Goal: Transaction & Acquisition: Purchase product/service

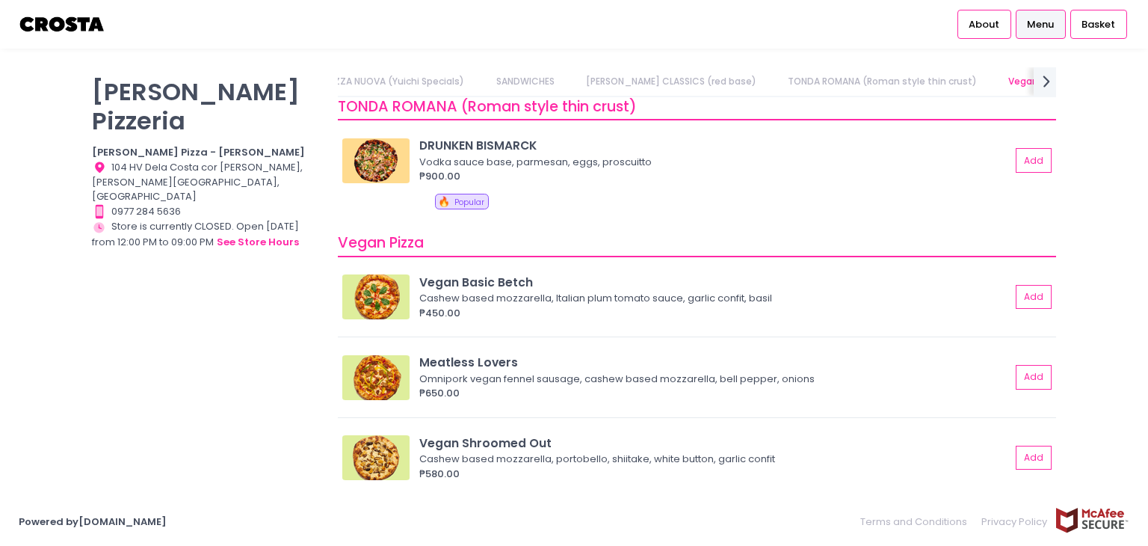
scroll to position [822, 0]
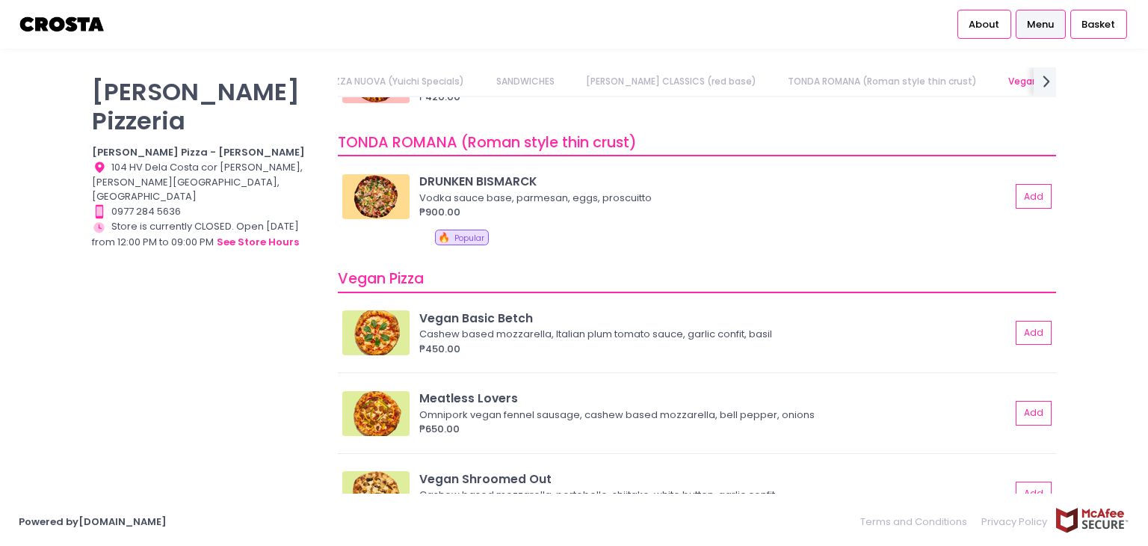
click at [386, 192] on img at bounding box center [375, 196] width 67 height 45
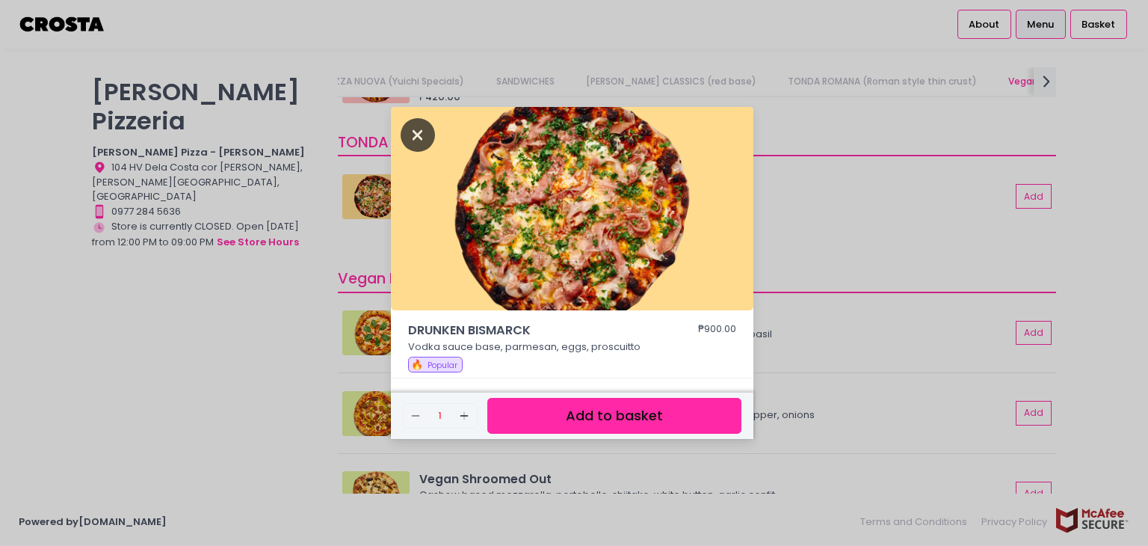
click at [416, 130] on icon "Close" at bounding box center [418, 135] width 34 height 34
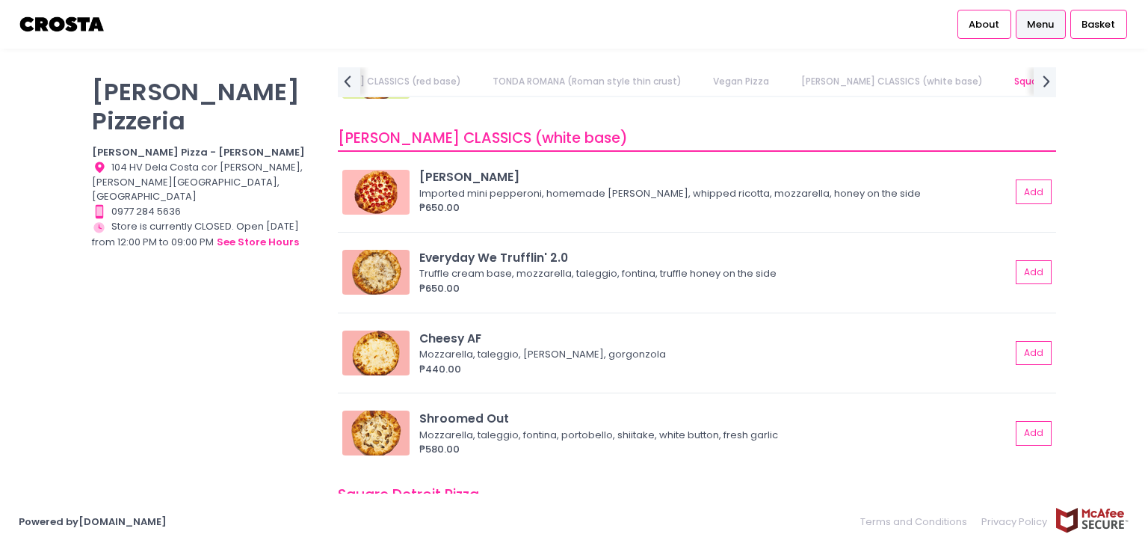
scroll to position [1346, 0]
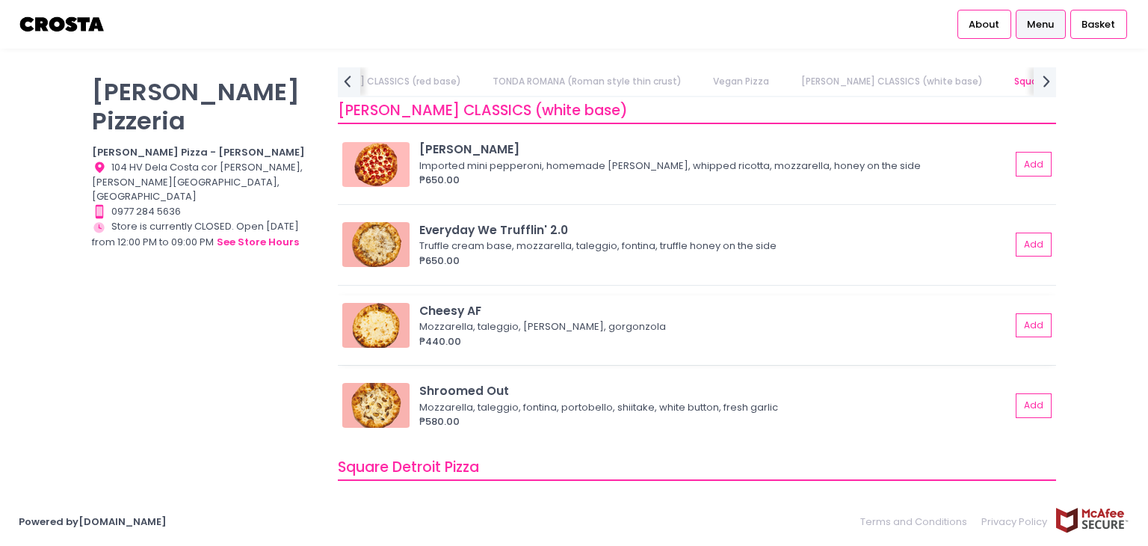
click at [371, 333] on img at bounding box center [375, 325] width 67 height 45
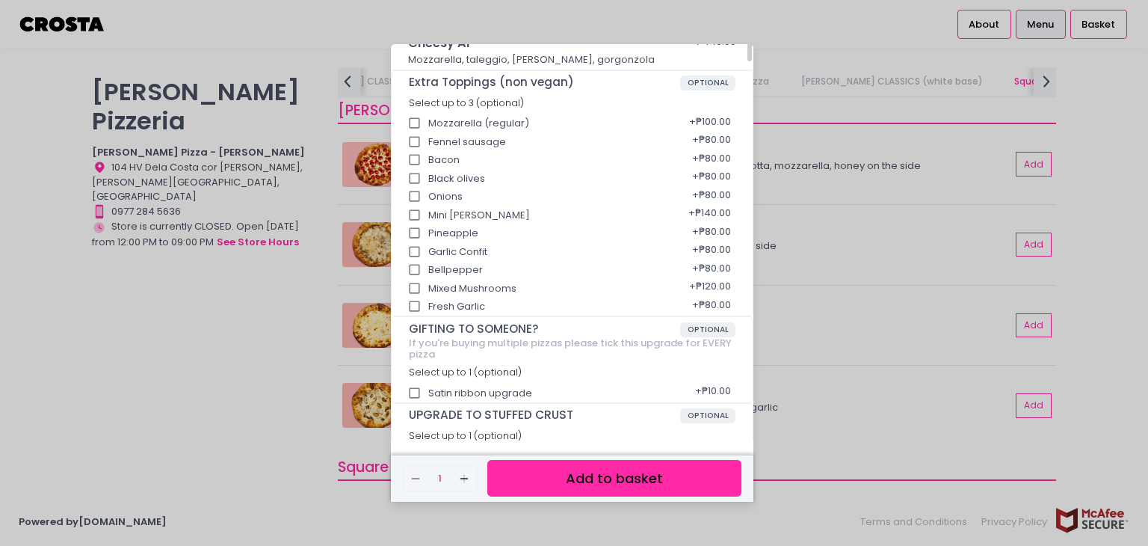
scroll to position [0, 0]
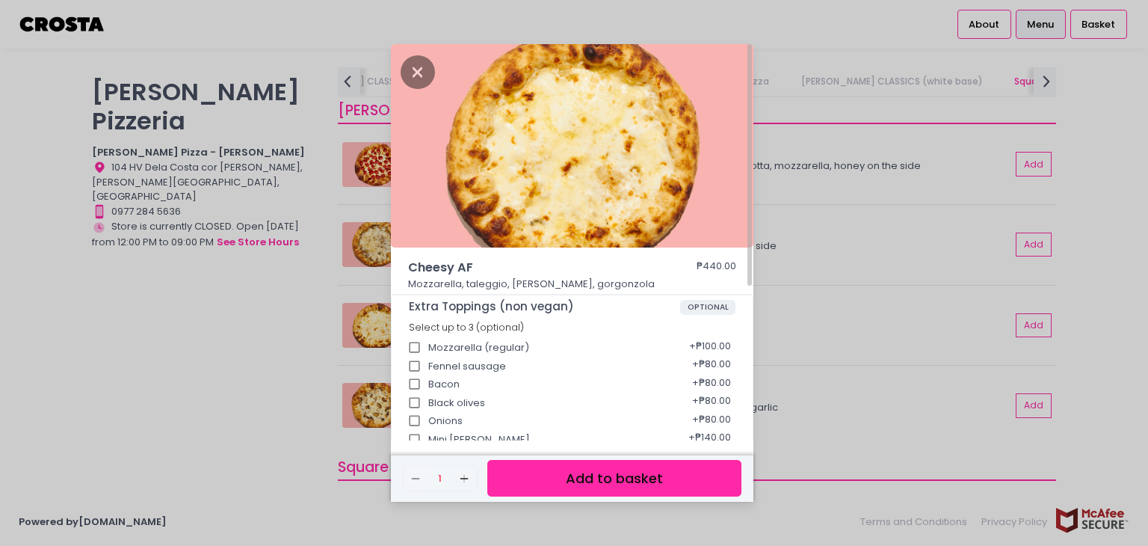
click at [215, 329] on div "Cheesy AF ₱440.00 Mozzarella, taleggio, [PERSON_NAME], gorgonzola Extra Topping…" at bounding box center [574, 273] width 1148 height 546
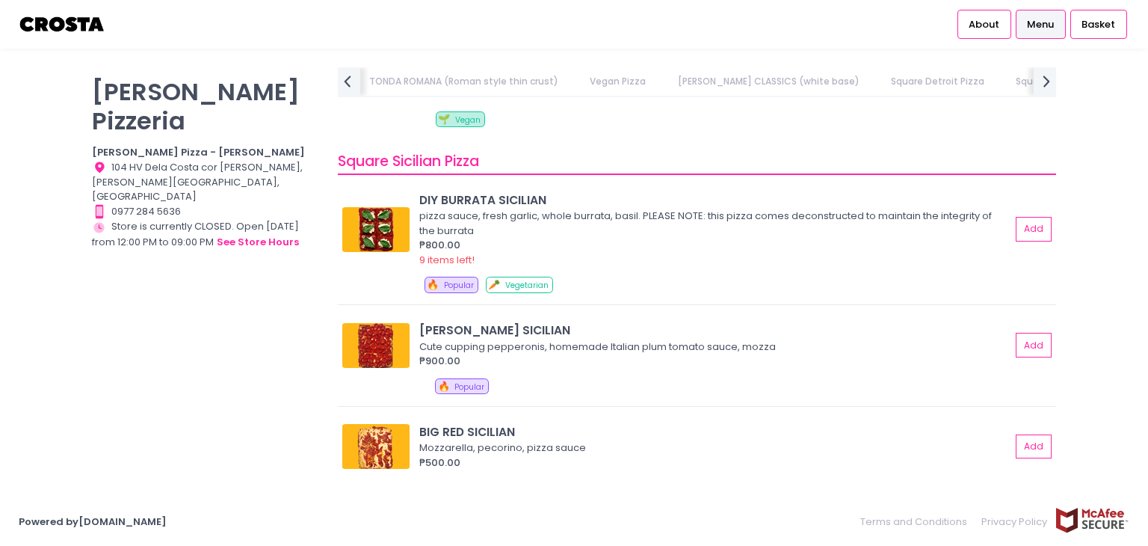
scroll to position [0, 573]
click at [395, 228] on img at bounding box center [375, 229] width 67 height 45
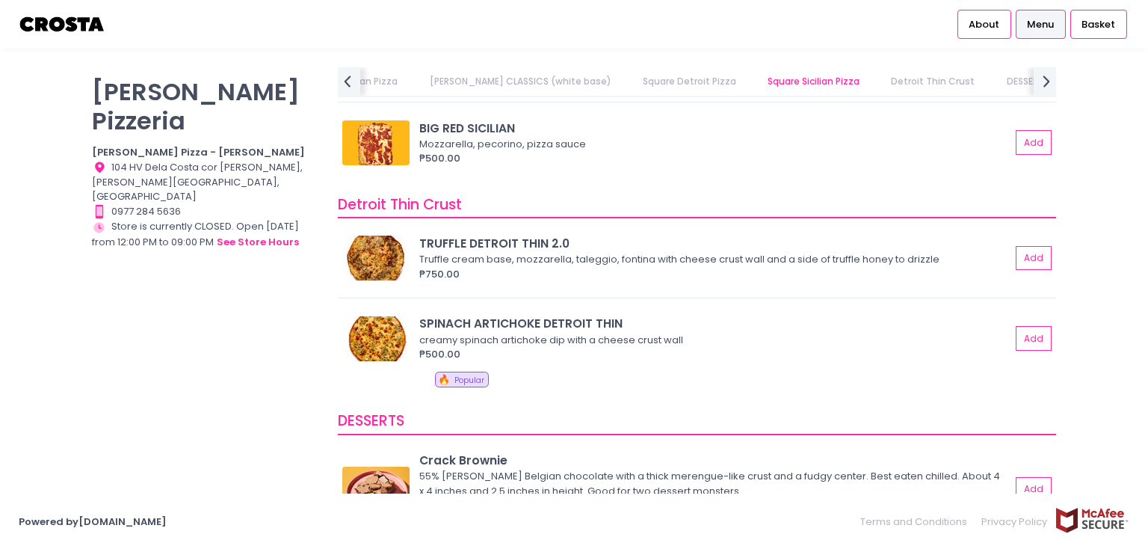
scroll to position [2318, 0]
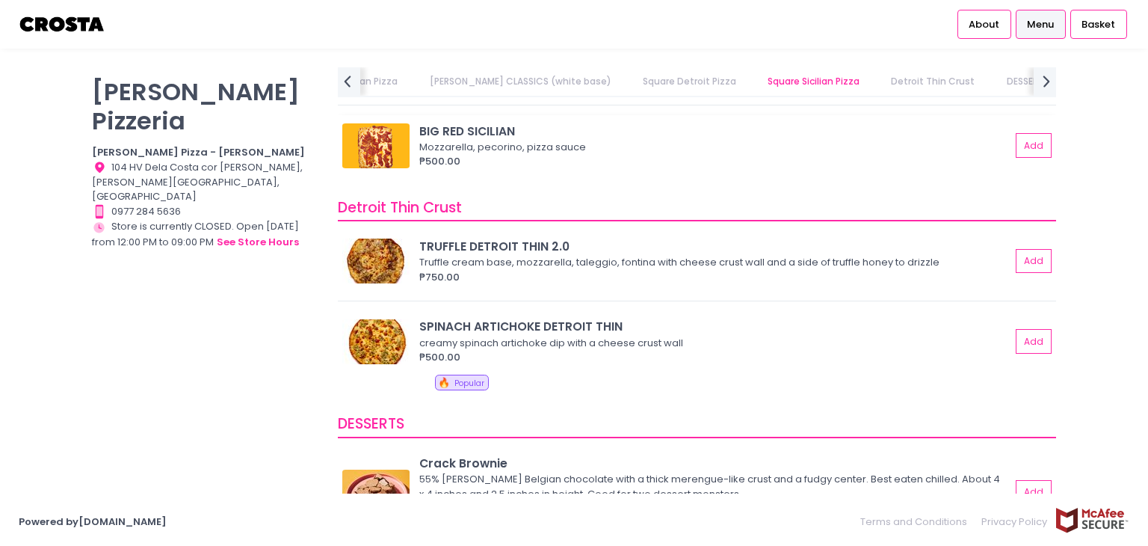
click at [384, 147] on img at bounding box center [375, 145] width 67 height 45
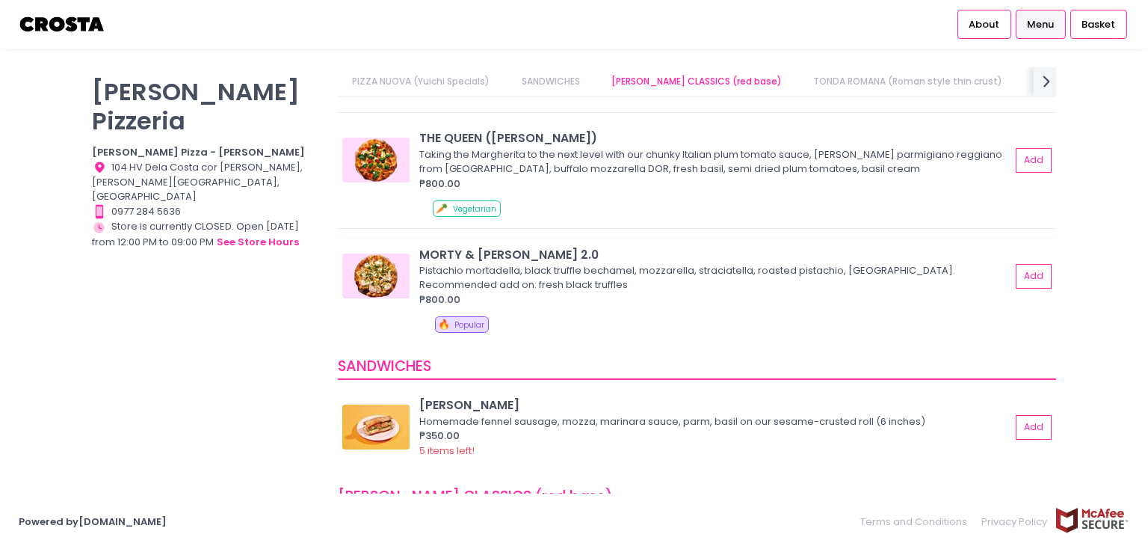
scroll to position [150, 0]
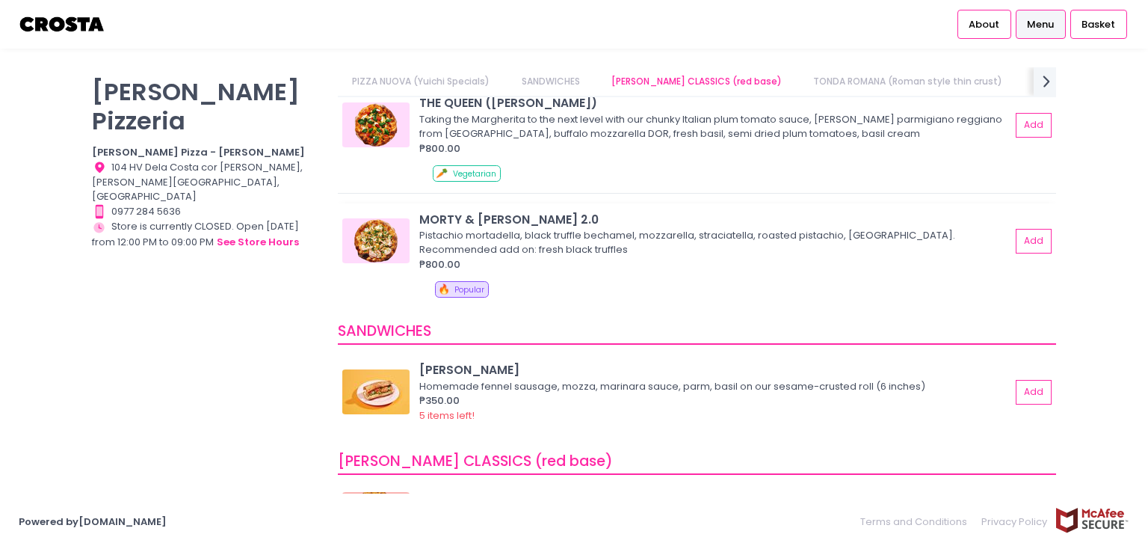
click at [374, 244] on img at bounding box center [375, 240] width 67 height 45
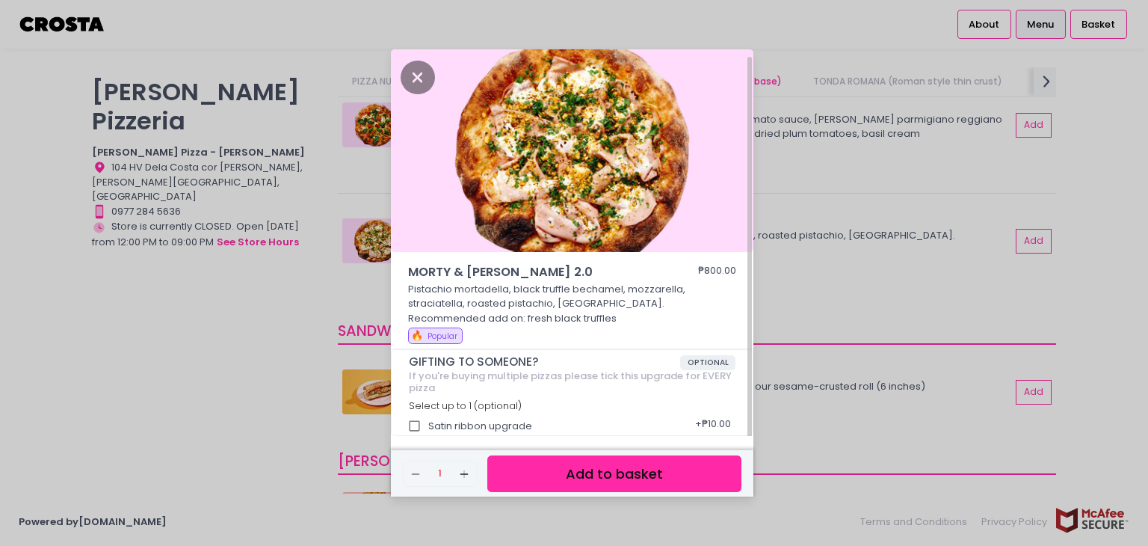
scroll to position [4, 0]
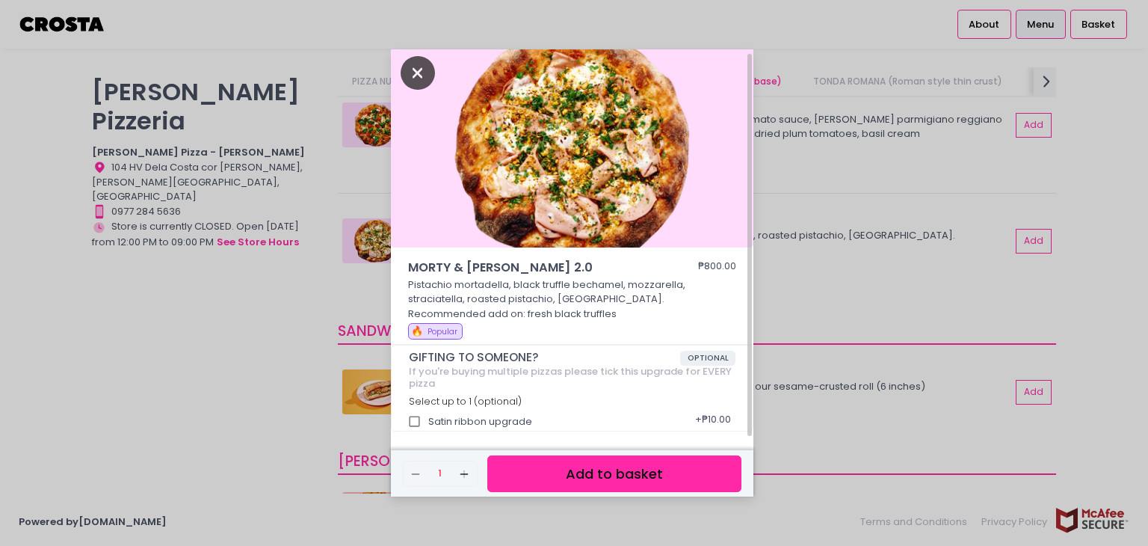
click at [404, 67] on icon "Close" at bounding box center [418, 73] width 34 height 34
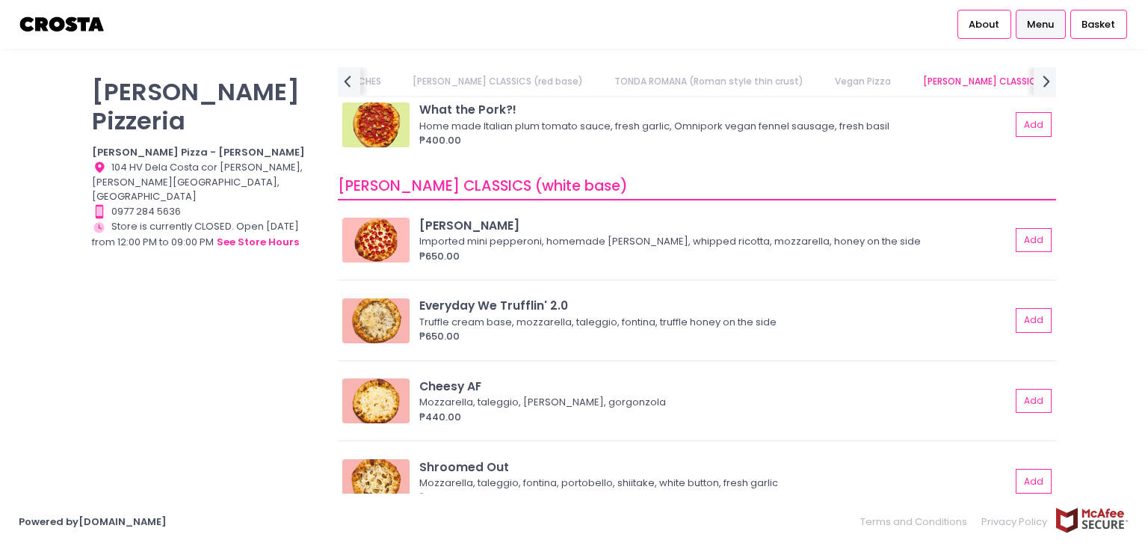
scroll to position [0, 0]
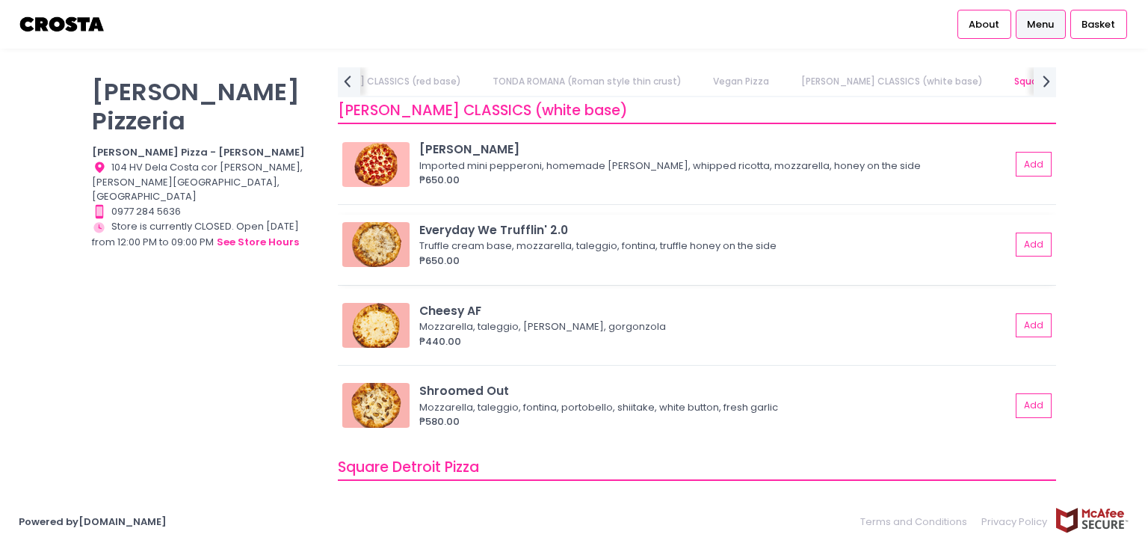
click at [377, 236] on img at bounding box center [375, 244] width 67 height 45
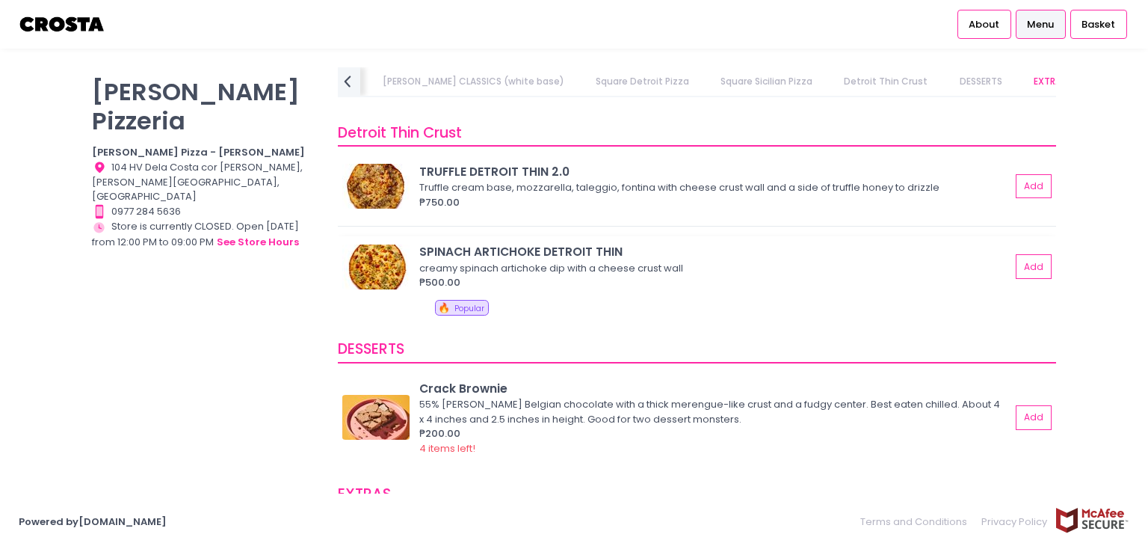
click at [372, 265] on img at bounding box center [375, 266] width 67 height 45
click at [381, 250] on img at bounding box center [375, 266] width 67 height 45
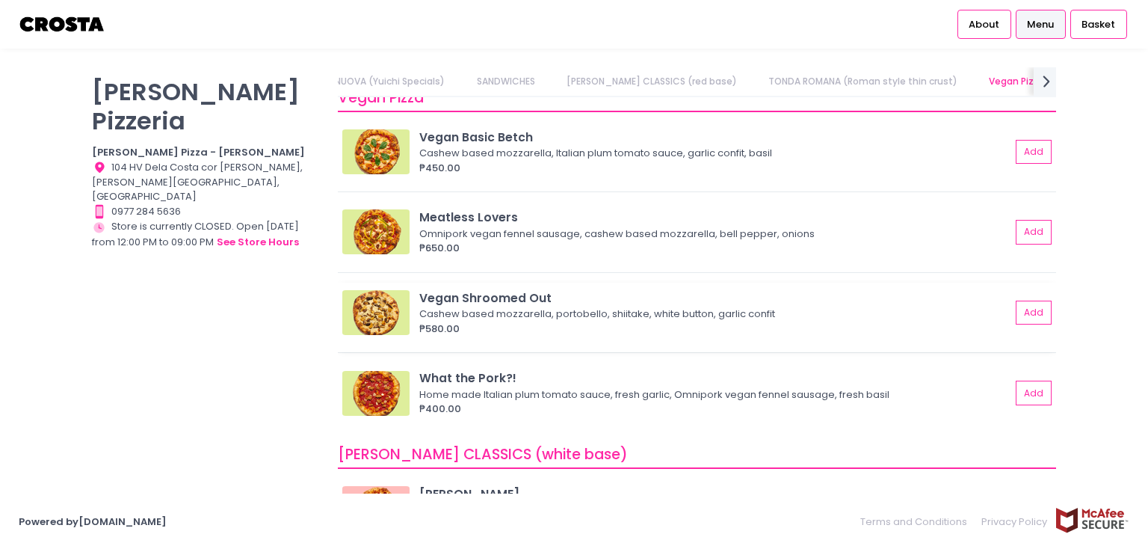
scroll to position [972, 0]
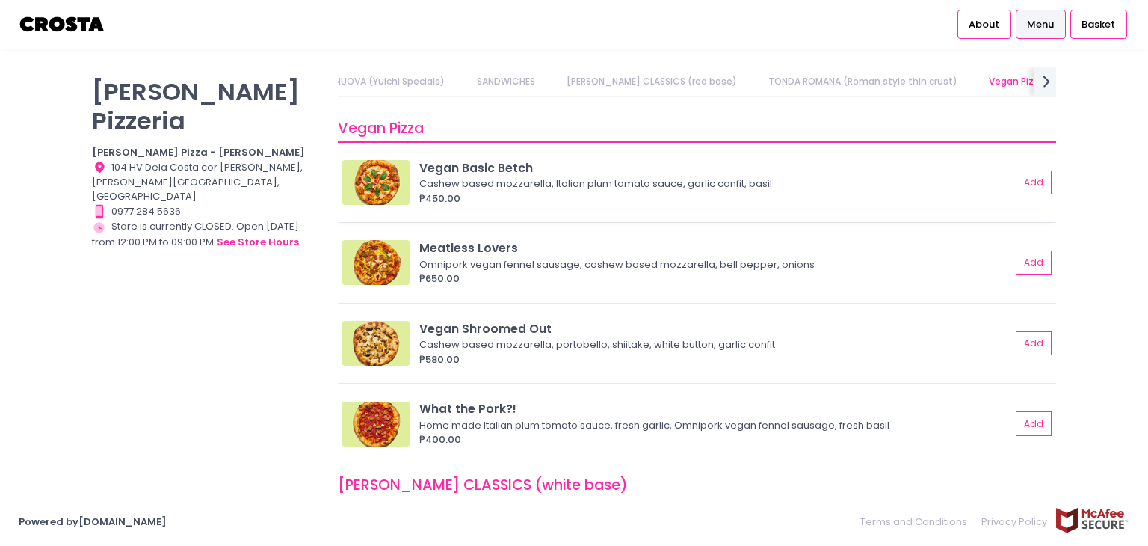
click at [526, 186] on div "Cashew based mozzarella, Italian plum tomato sauce, garlic confit, basil" at bounding box center [712, 183] width 587 height 15
click at [493, 181] on div "Cashew based mozzarella, Italian plum tomato sauce, garlic confit, basil" at bounding box center [712, 183] width 587 height 15
click at [588, 182] on div "Cashew based mozzarella, Italian plum tomato sauce, garlic confit, basil" at bounding box center [712, 183] width 587 height 15
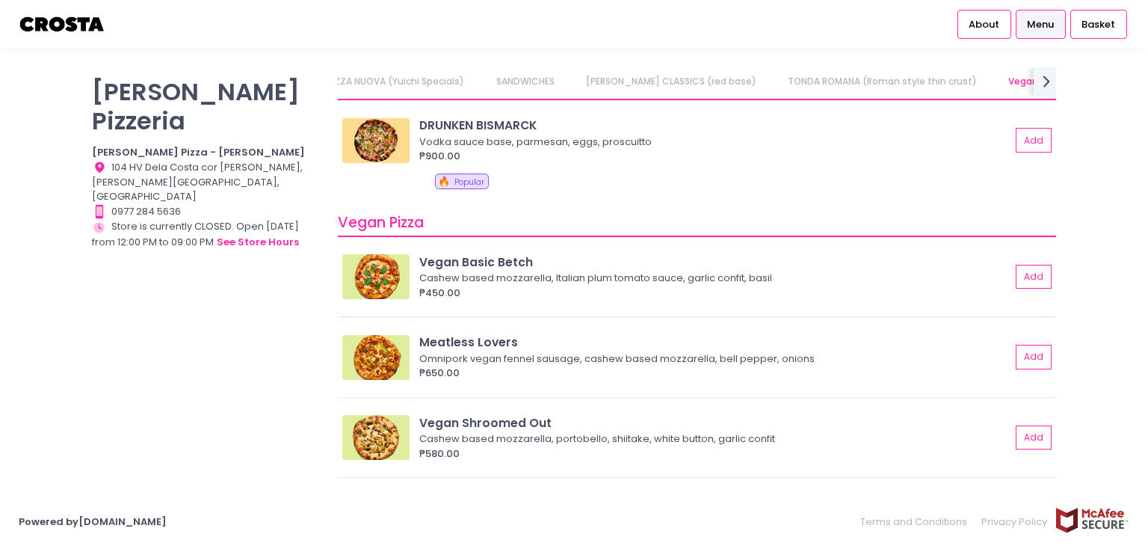
scroll to position [897, 0]
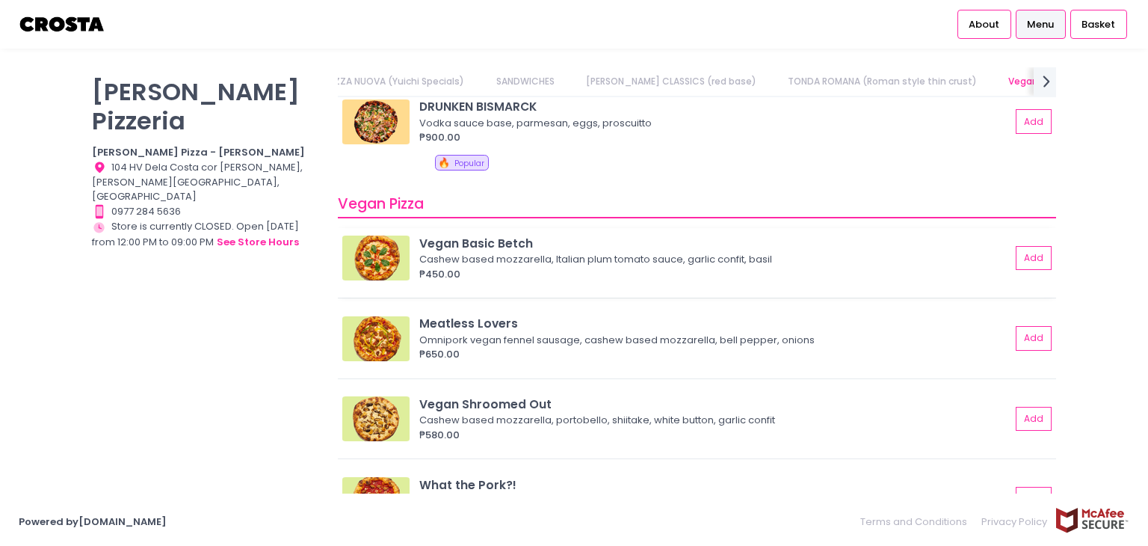
click at [557, 256] on div "Cashew based mozzarella, Italian plum tomato sauce, garlic confit, basil" at bounding box center [712, 259] width 587 height 15
